Goal: Task Accomplishment & Management: Complete application form

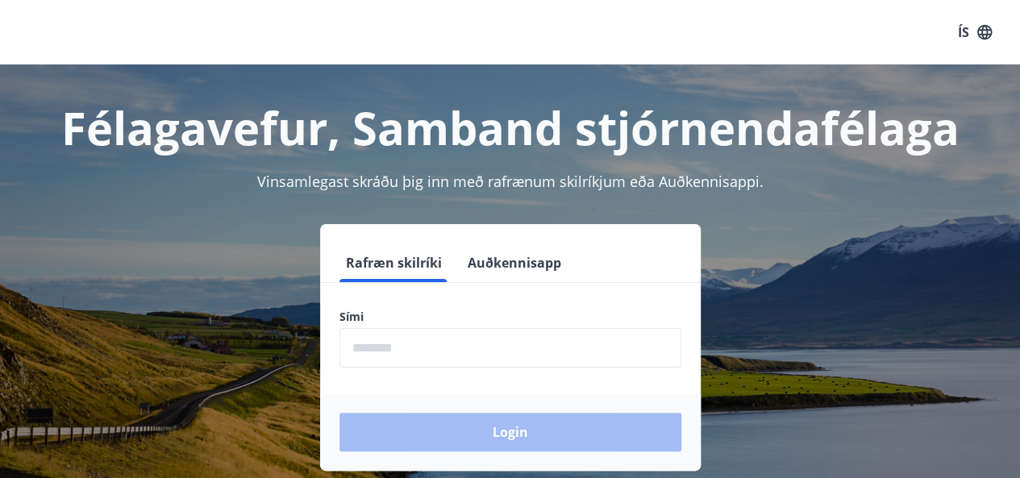
scroll to position [81, 0]
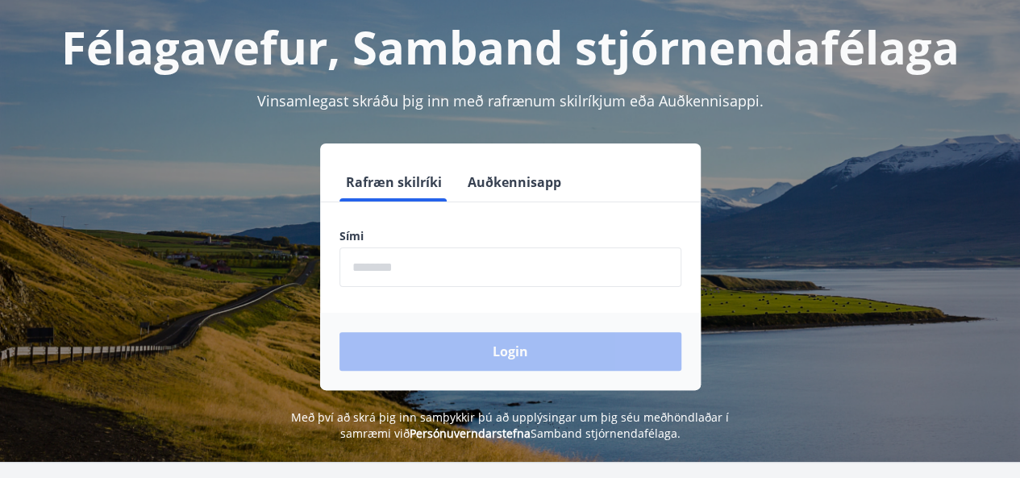
click at [474, 278] on input "phone" at bounding box center [511, 268] width 342 height 40
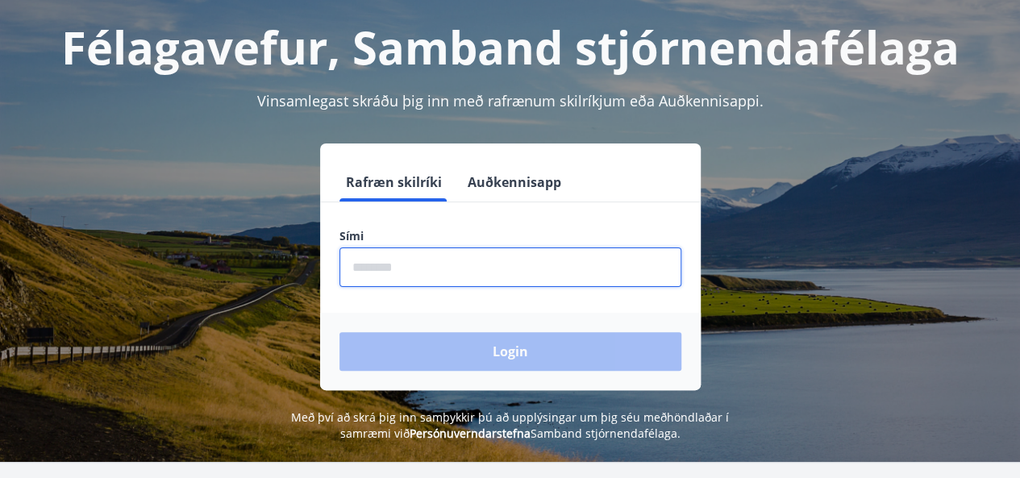
type input "********"
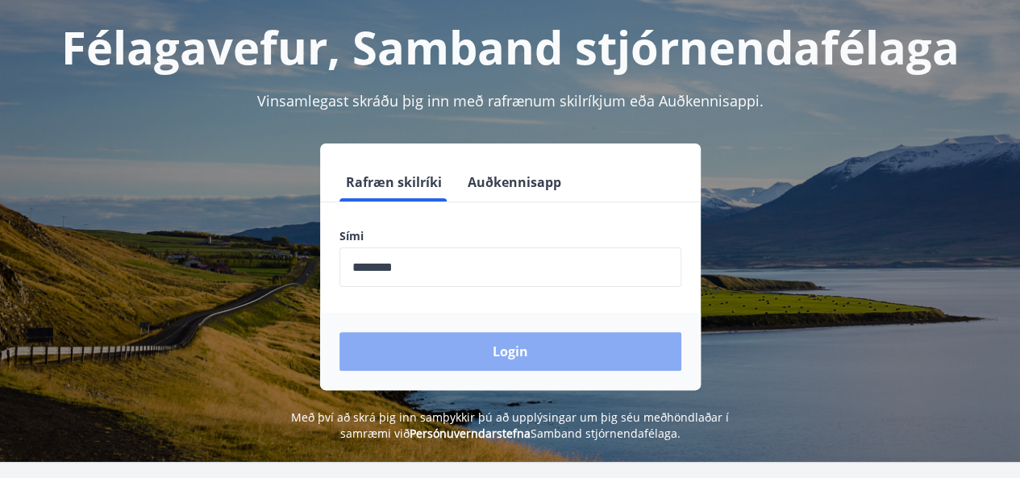
click at [497, 351] on button "Login" at bounding box center [511, 351] width 342 height 39
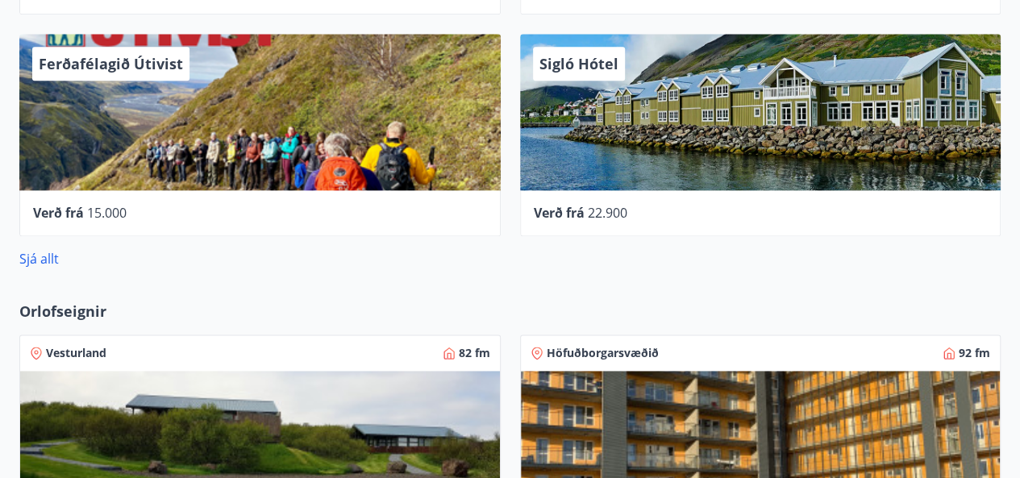
scroll to position [887, 0]
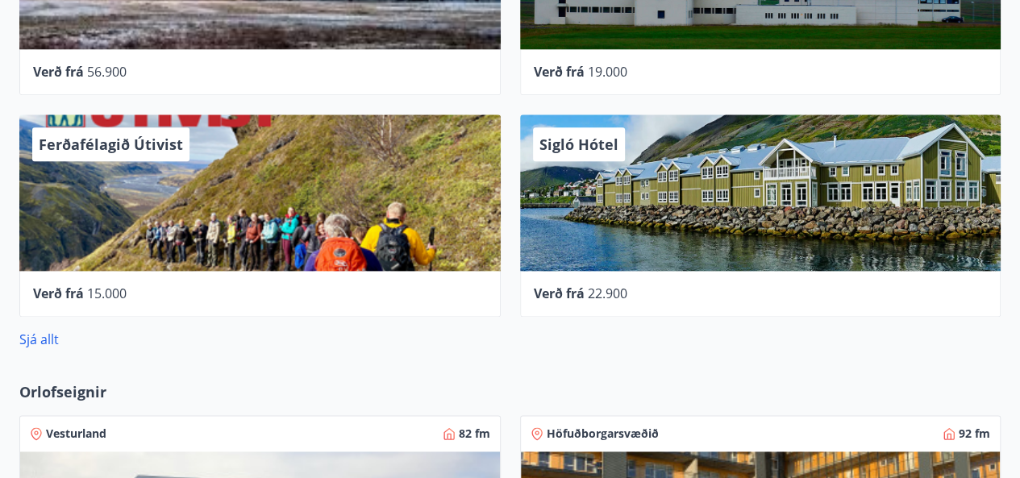
click at [315, 173] on div "Ferðafélagið Útivist" at bounding box center [260, 193] width 482 height 156
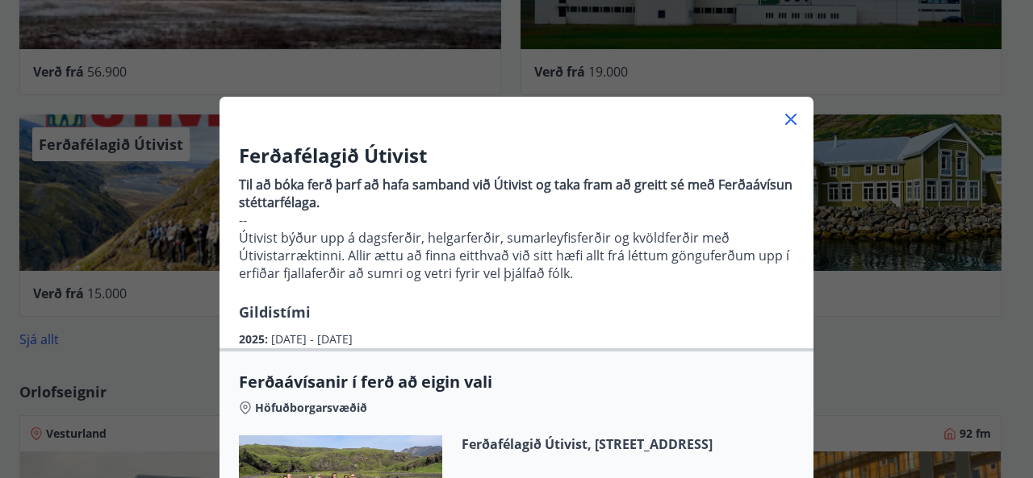
click at [789, 115] on icon at bounding box center [790, 119] width 11 height 11
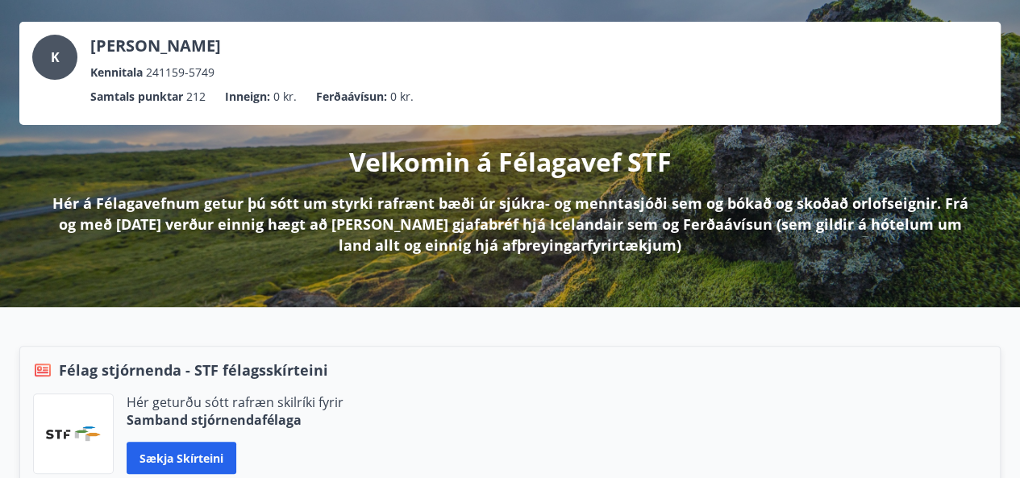
scroll to position [0, 0]
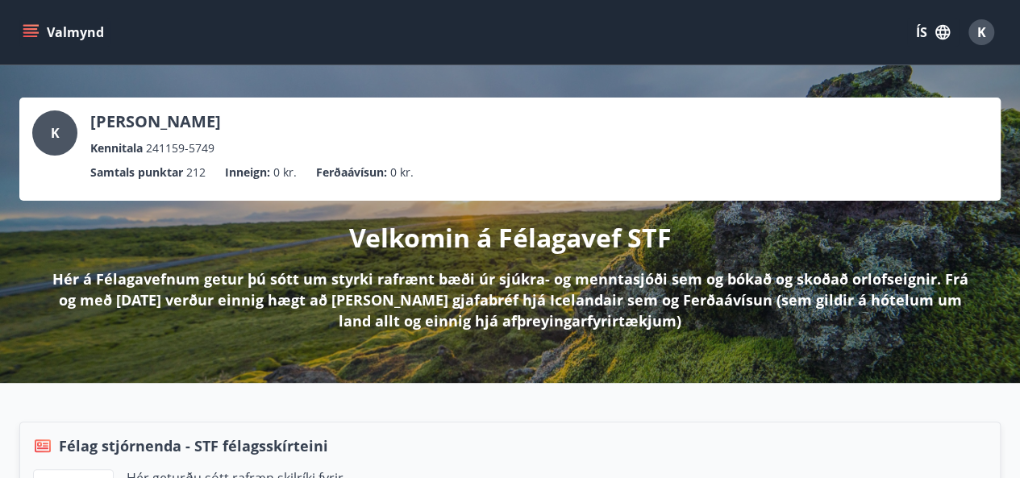
click at [25, 32] on icon "menu" at bounding box center [32, 32] width 18 height 2
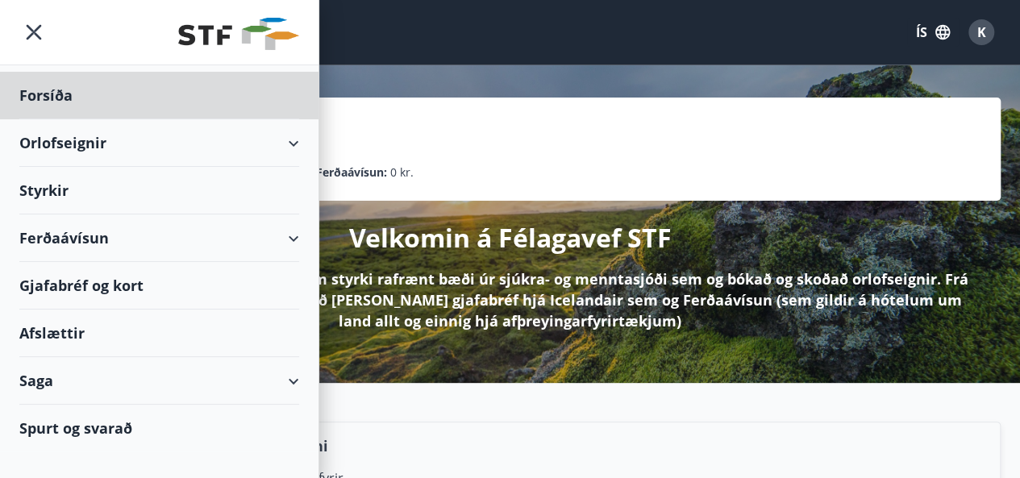
click at [48, 119] on div "Styrkir" at bounding box center [159, 96] width 280 height 48
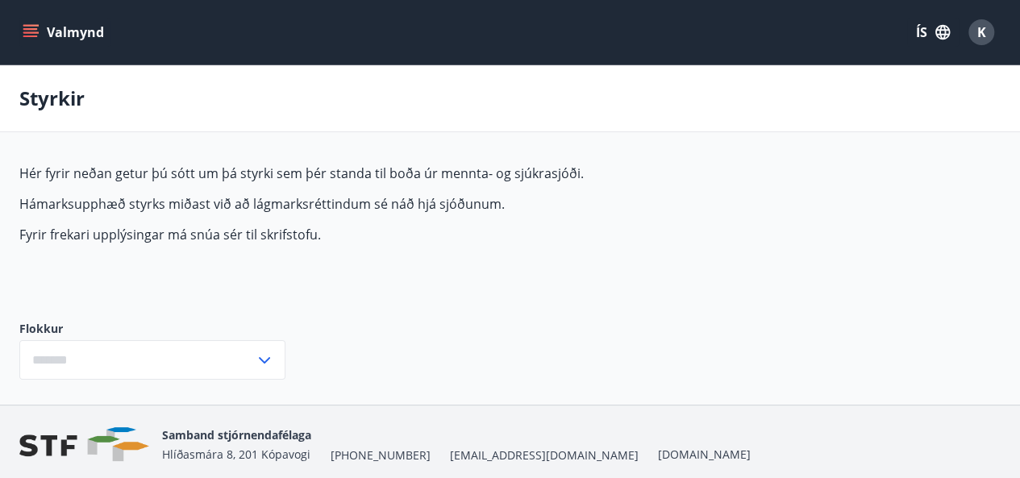
type input "***"
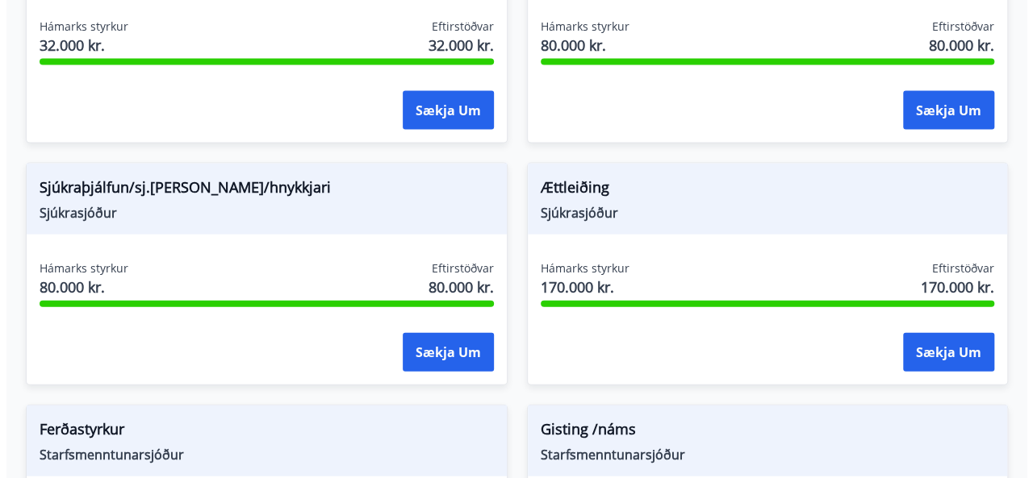
scroll to position [1775, 0]
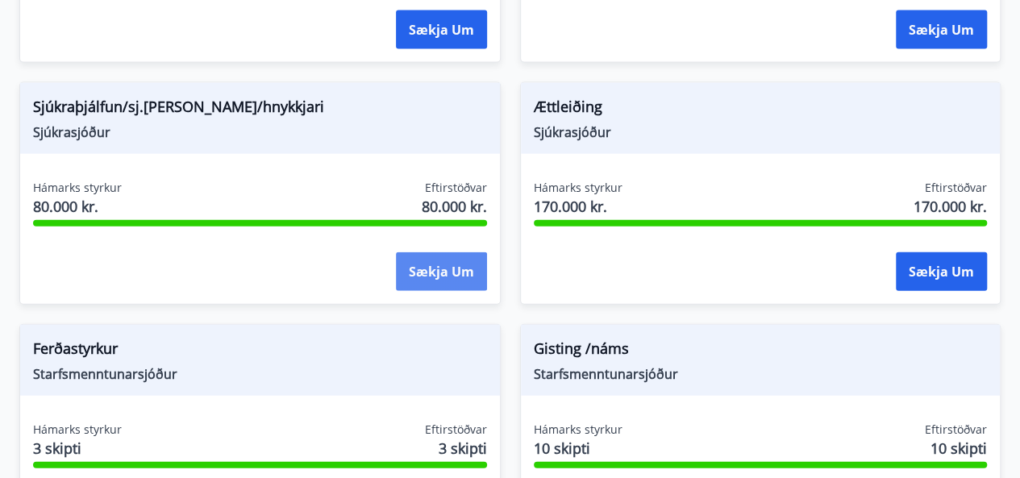
click at [434, 266] on button "Sækja um" at bounding box center [441, 271] width 91 height 39
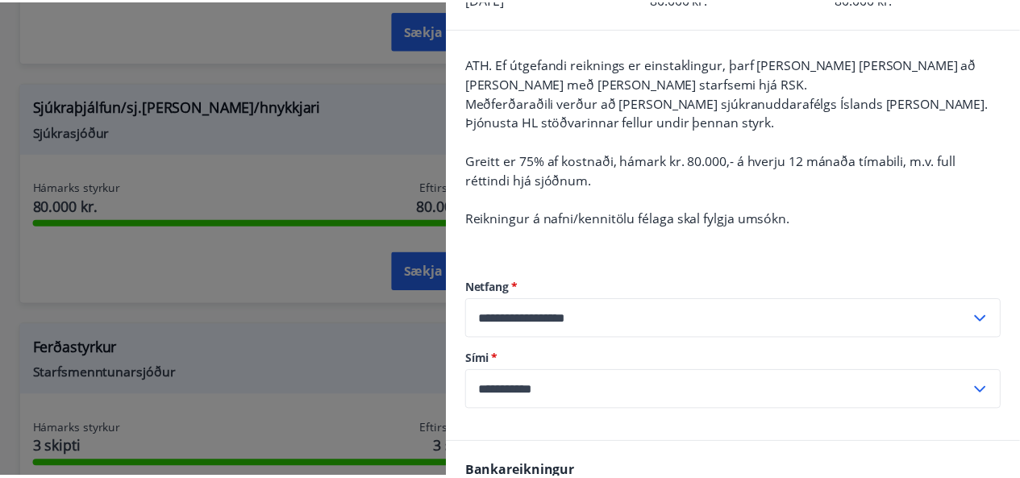
scroll to position [81, 0]
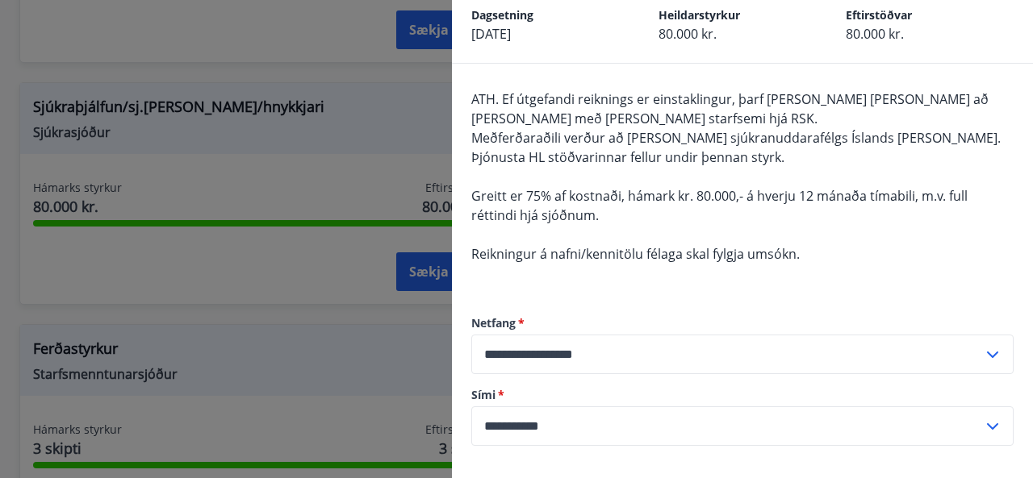
click at [10, 207] on div at bounding box center [516, 239] width 1033 height 478
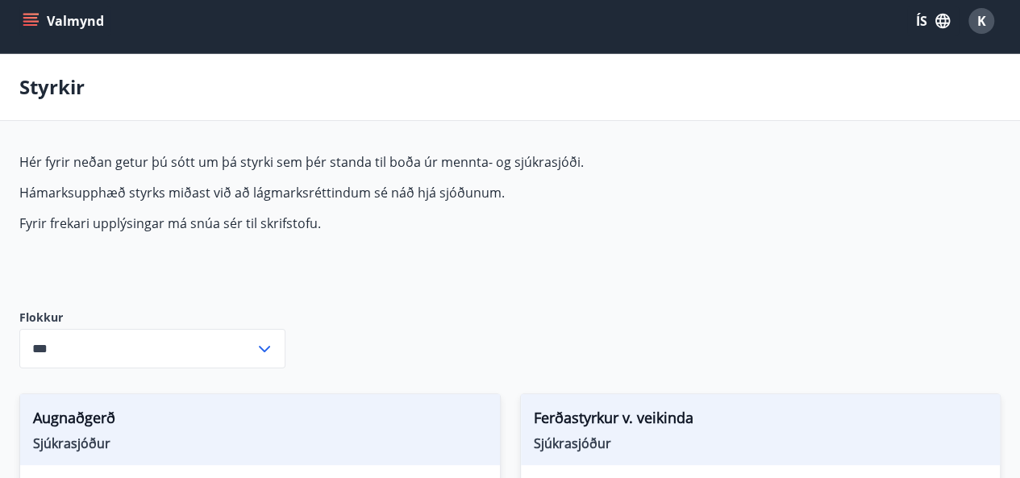
scroll to position [0, 0]
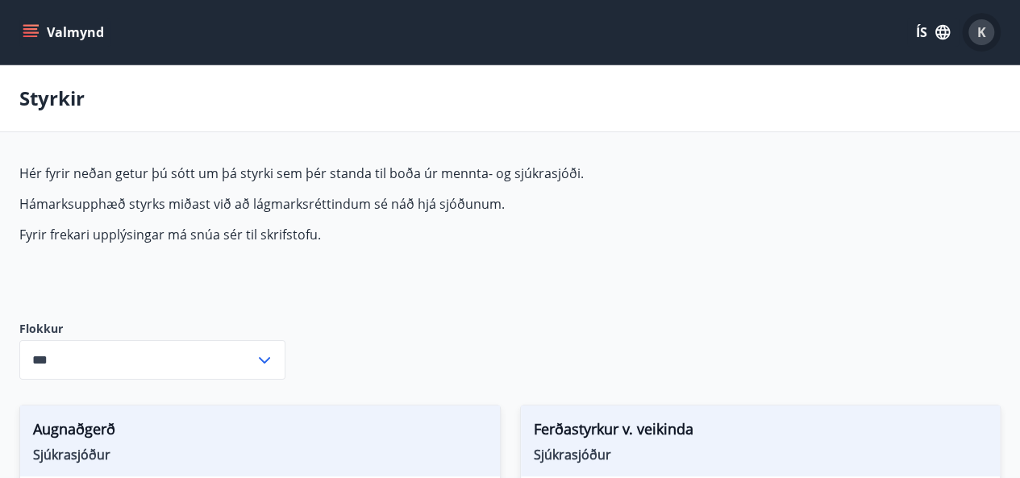
click at [983, 35] on span "K" at bounding box center [982, 32] width 9 height 18
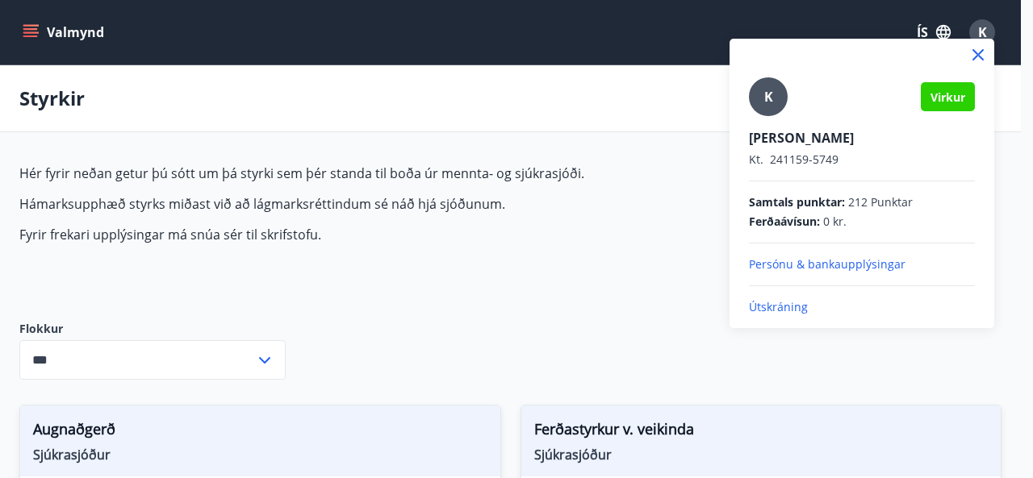
click at [400, 328] on div at bounding box center [516, 239] width 1033 height 478
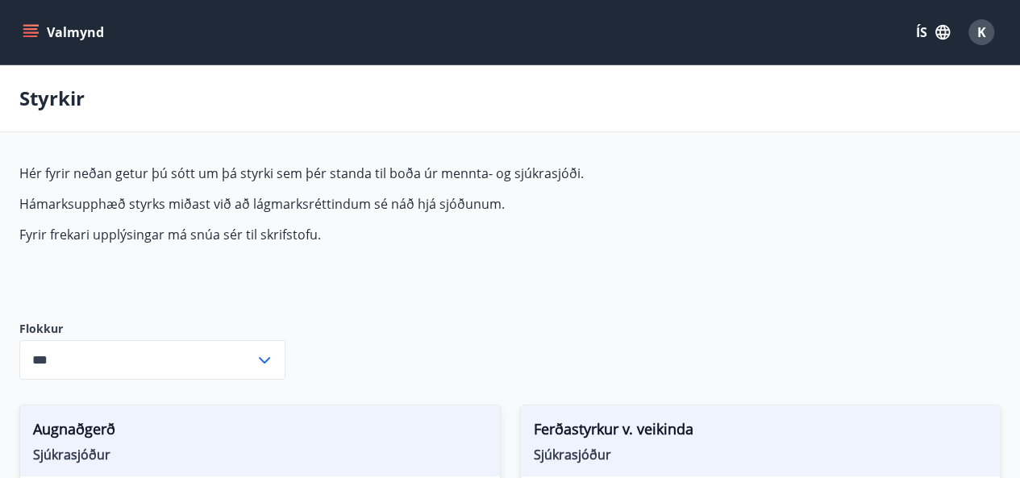
click at [920, 33] on button "ÍS" at bounding box center [933, 32] width 52 height 29
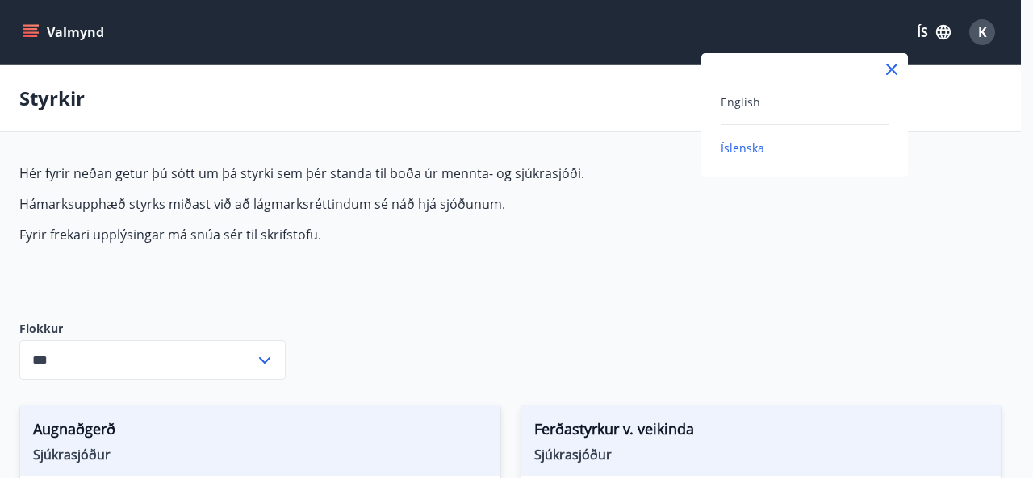
click at [920, 33] on div at bounding box center [516, 239] width 1033 height 478
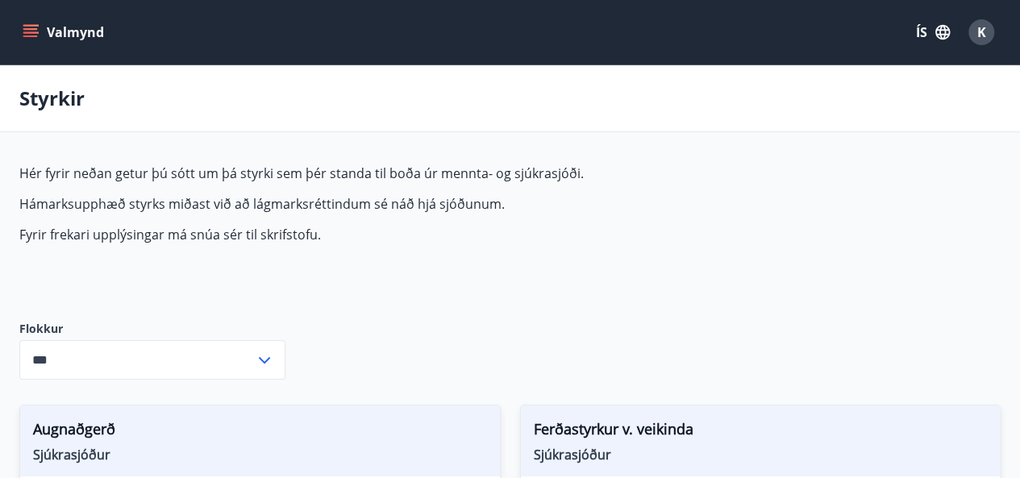
click at [941, 33] on icon "button" at bounding box center [943, 32] width 15 height 15
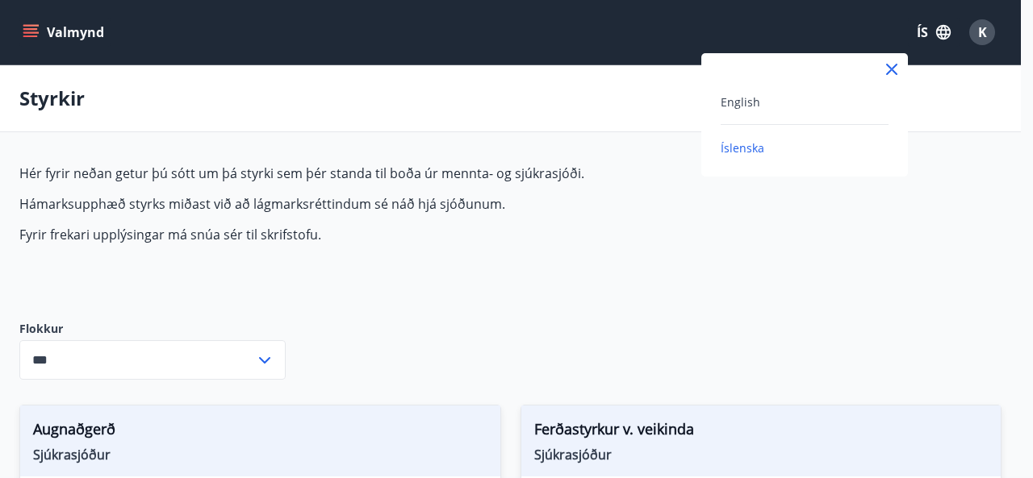
click at [941, 33] on div at bounding box center [516, 239] width 1033 height 478
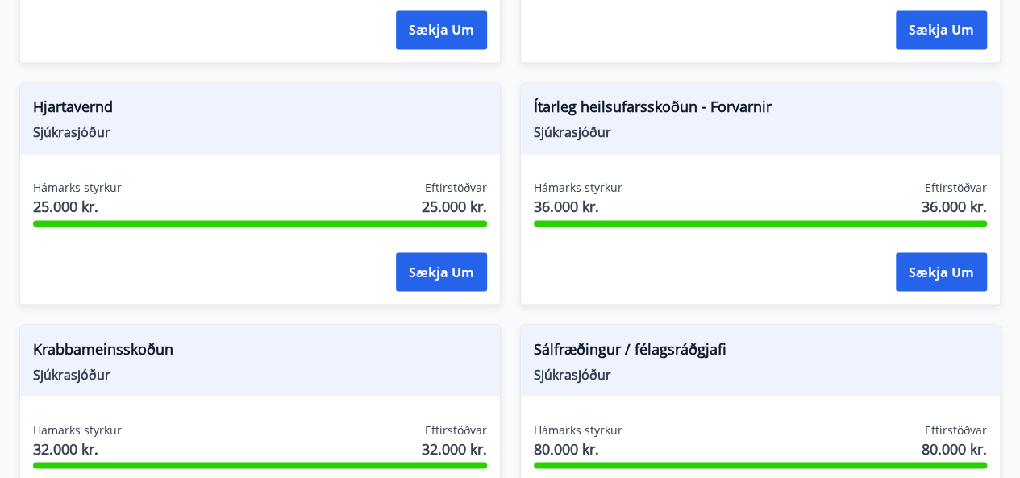
scroll to position [1371, 0]
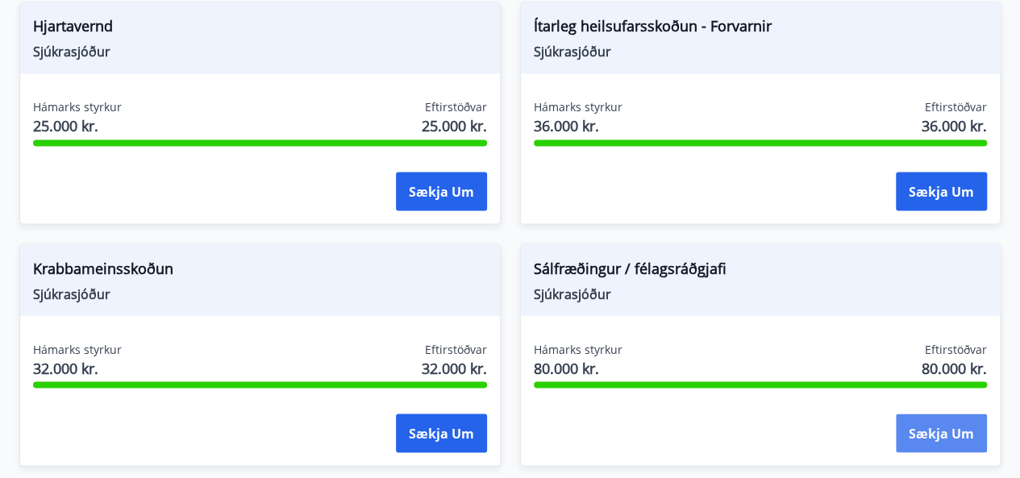
click at [924, 421] on button "Sækja um" at bounding box center [941, 433] width 91 height 39
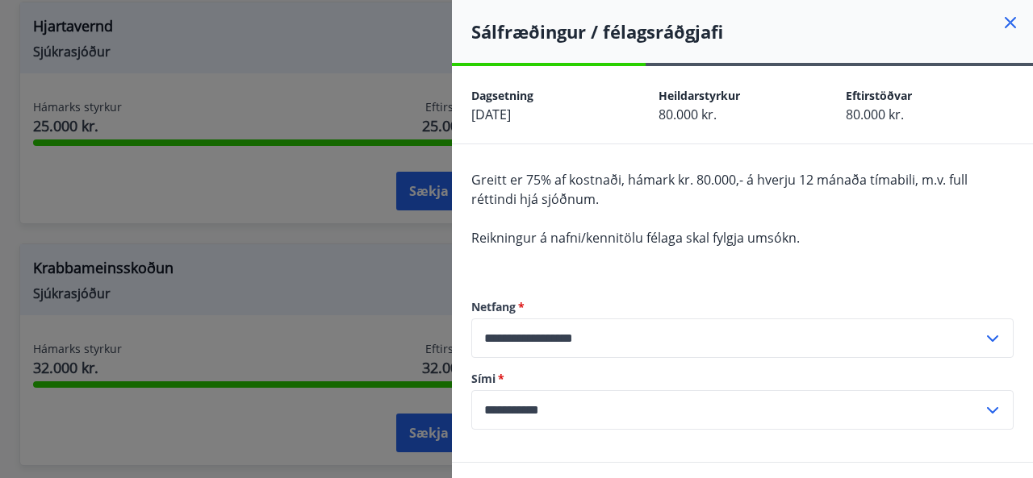
click at [1000, 22] on icon at bounding box center [1009, 22] width 19 height 19
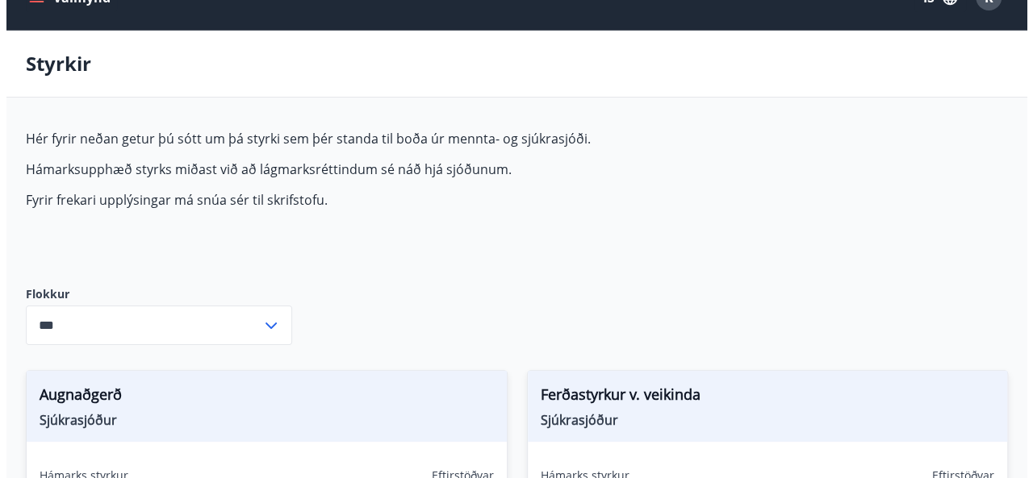
scroll to position [0, 0]
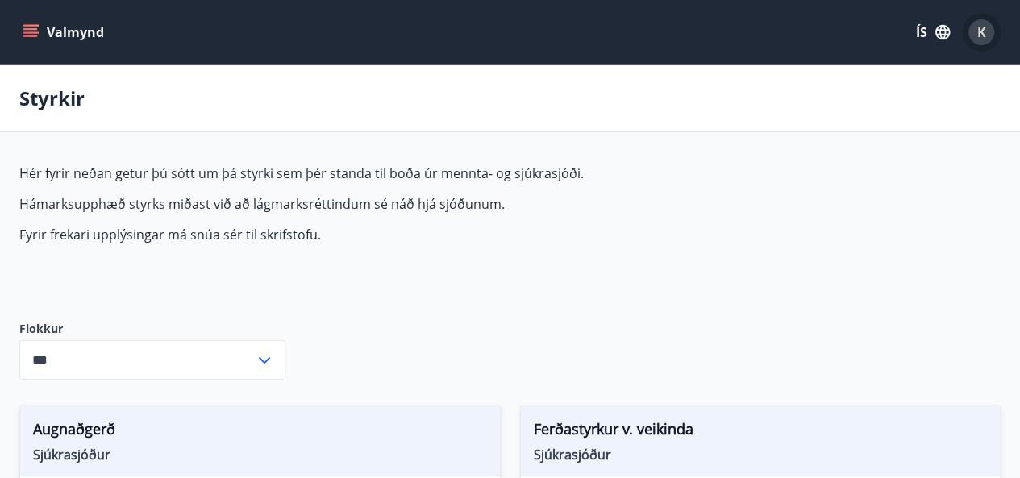
click at [981, 32] on span "K" at bounding box center [982, 32] width 9 height 18
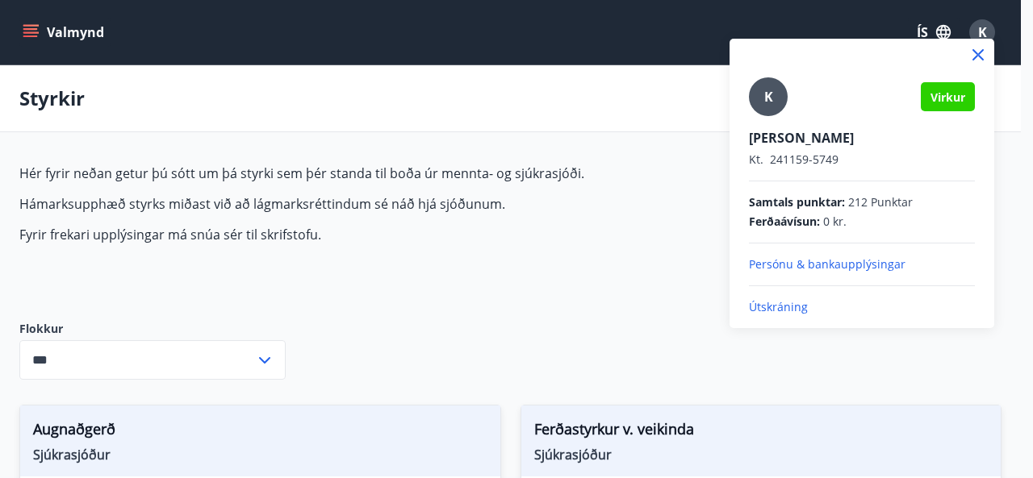
click at [786, 307] on p "Útskráning" at bounding box center [862, 307] width 226 height 16
